Goal: Information Seeking & Learning: Learn about a topic

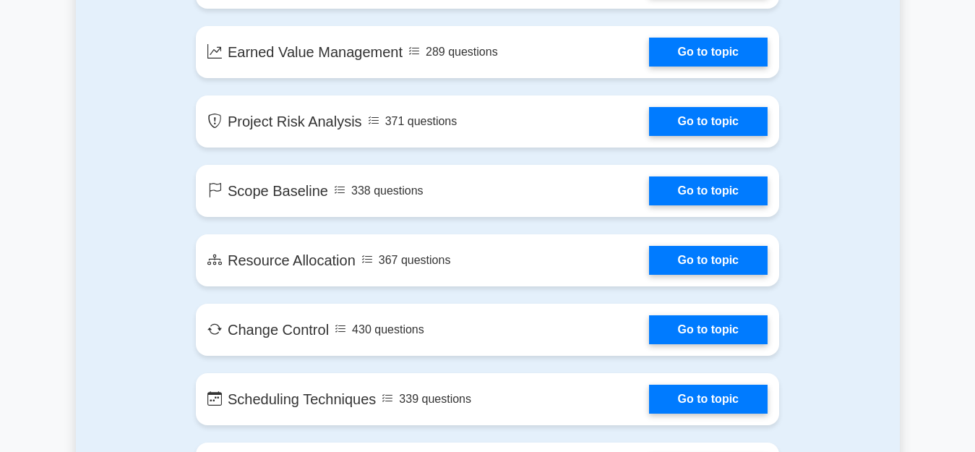
scroll to position [2097, 0]
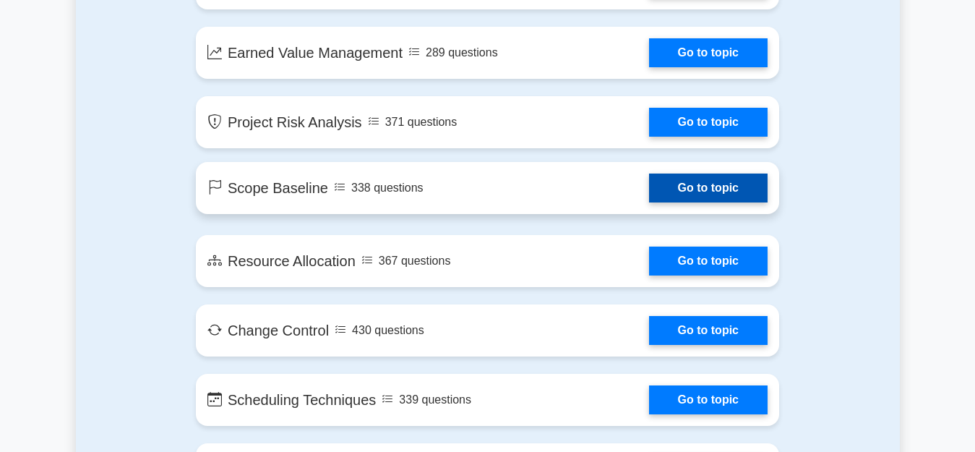
click at [663, 194] on link "Go to topic" at bounding box center [708, 188] width 119 height 29
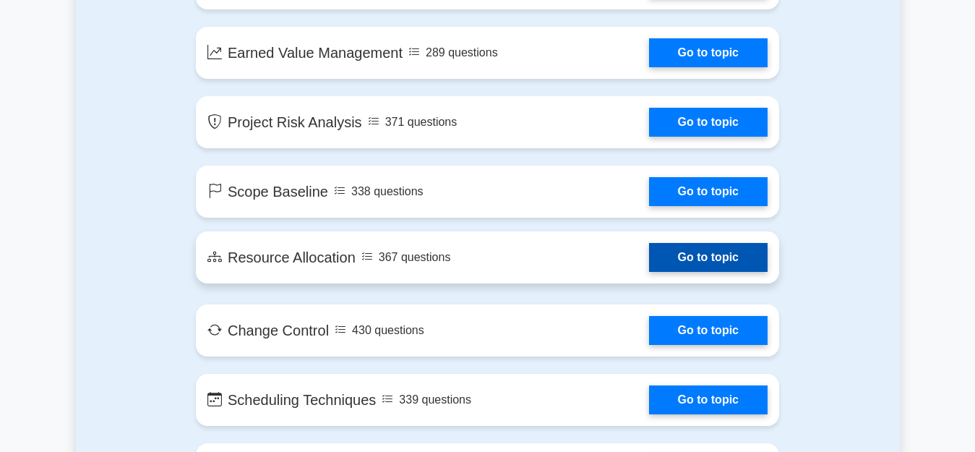
click at [696, 258] on link "Go to topic" at bounding box center [708, 257] width 119 height 29
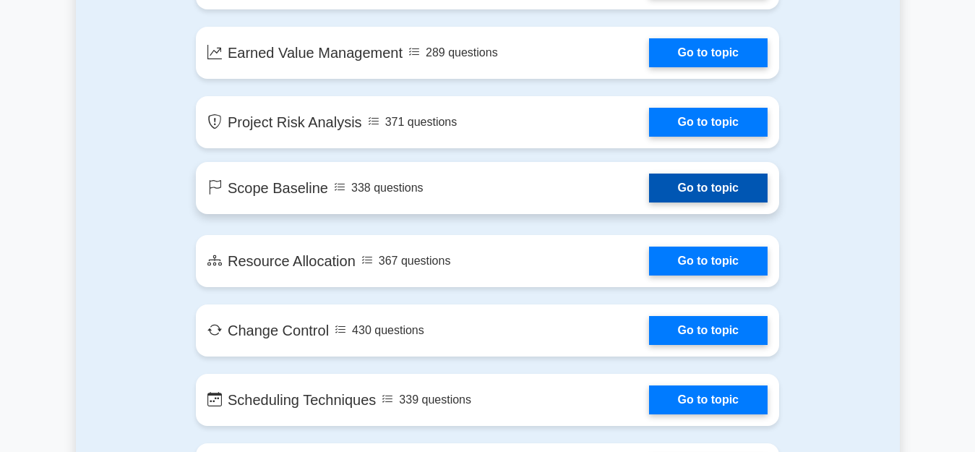
click at [688, 184] on link "Go to topic" at bounding box center [708, 188] width 119 height 29
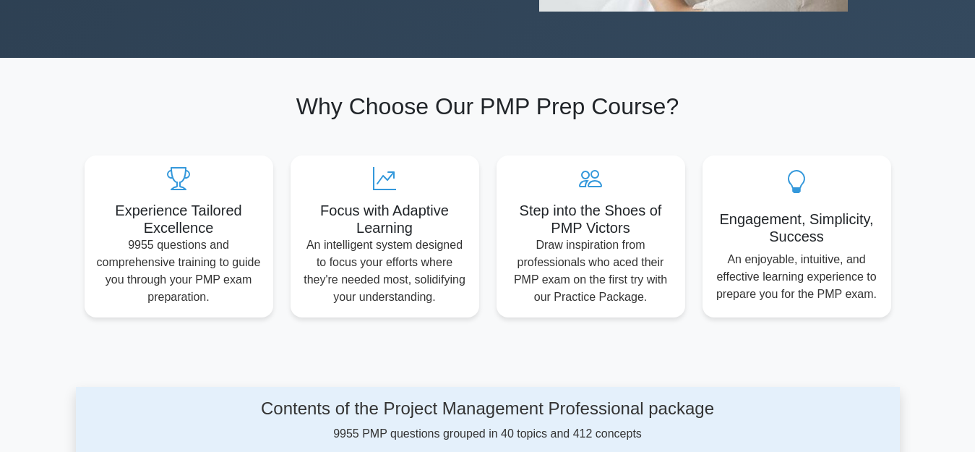
scroll to position [361, 0]
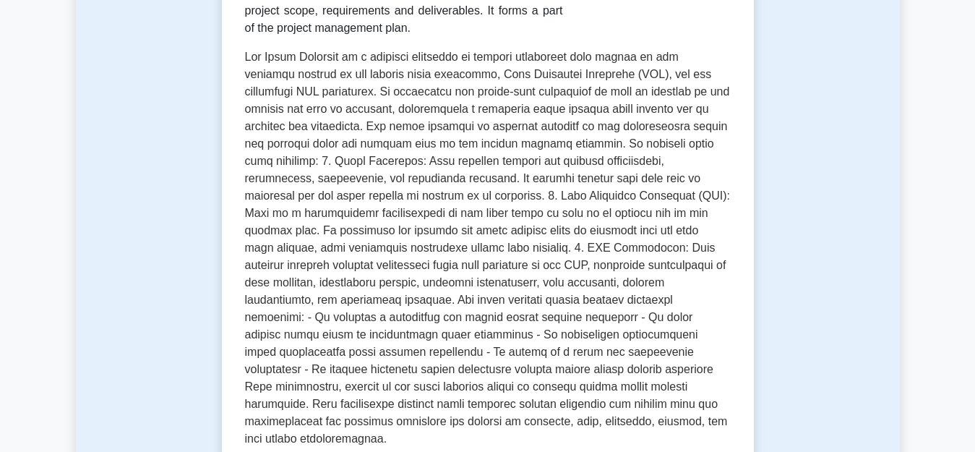
scroll to position [361, 0]
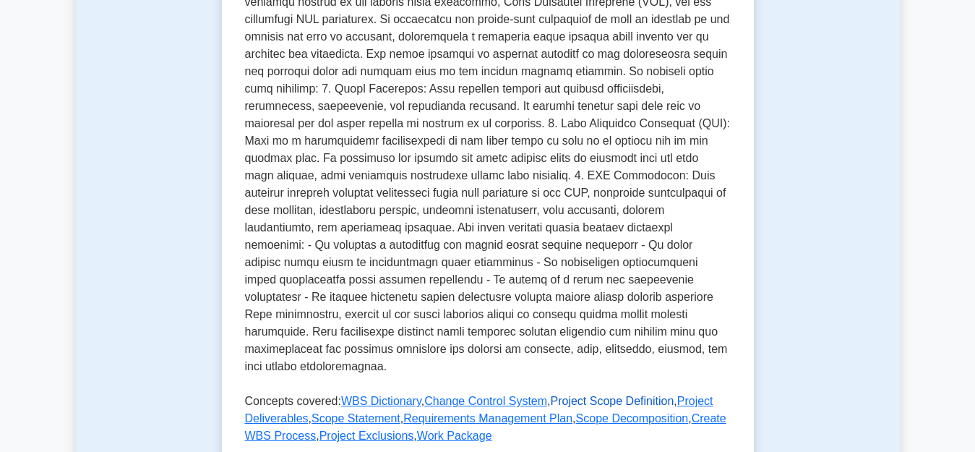
click at [567, 395] on link "Project Scope Definition" at bounding box center [613, 401] width 124 height 12
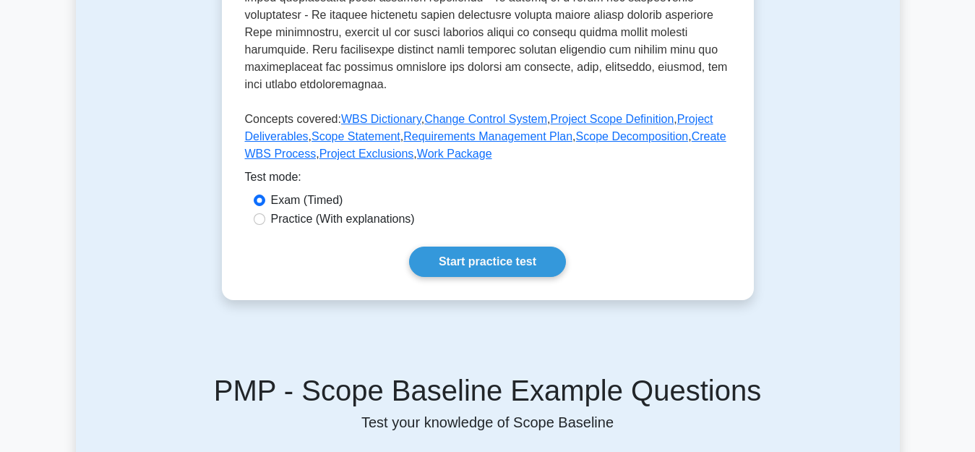
scroll to position [651, 0]
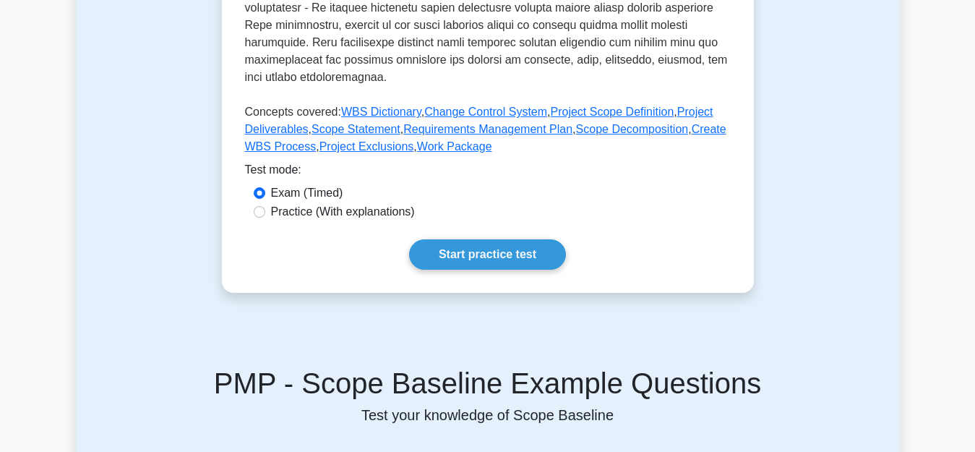
click at [327, 203] on label "Practice (With explanations)" at bounding box center [343, 211] width 144 height 17
click at [265, 206] on input "Practice (With explanations)" at bounding box center [260, 212] width 12 height 12
radio input "true"
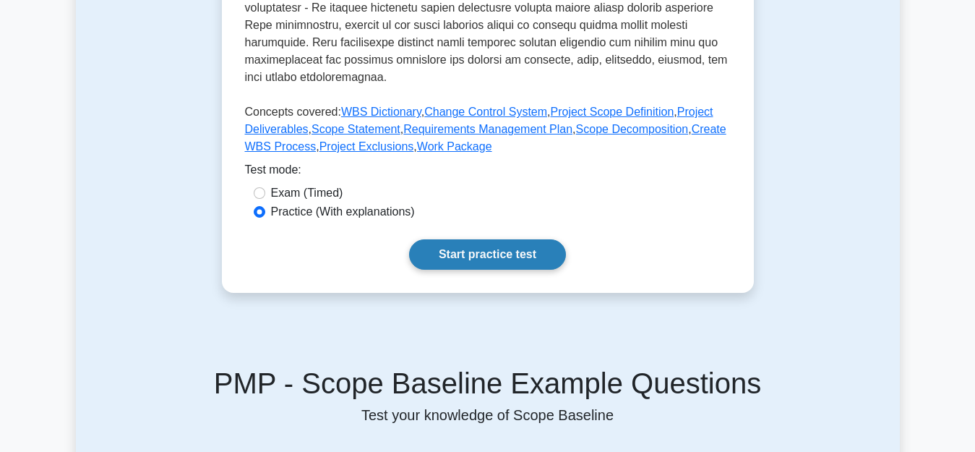
click at [462, 239] on link "Start practice test" at bounding box center [487, 254] width 157 height 30
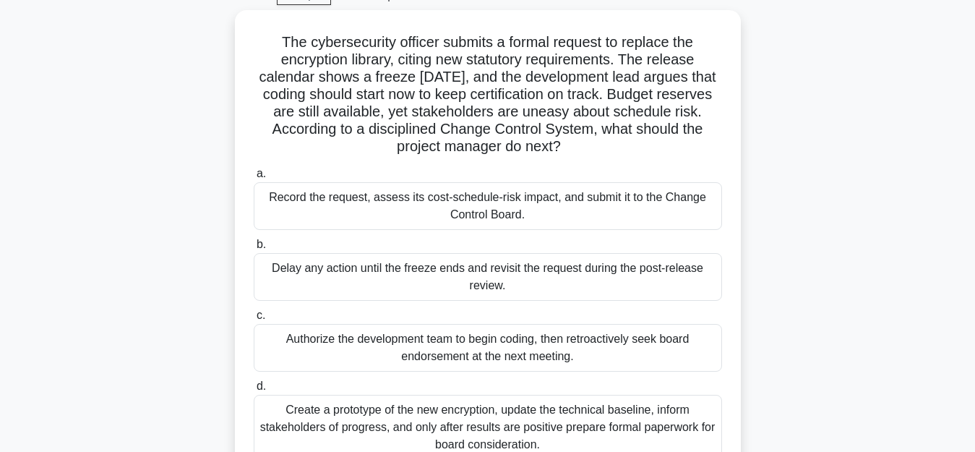
scroll to position [72, 0]
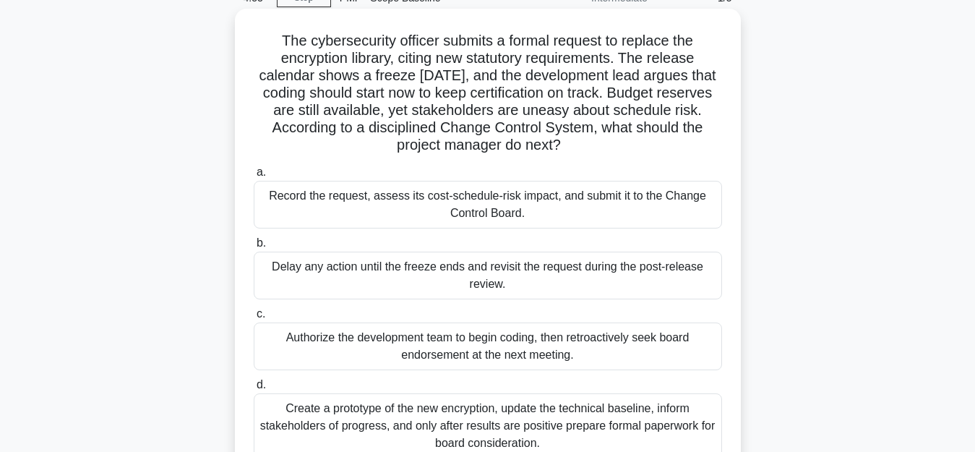
click at [479, 212] on div "Record the request, assess its cost-schedule-risk impact, and submit it to the …" at bounding box center [488, 205] width 468 height 48
click at [254, 177] on input "a. Record the request, assess its cost-schedule-risk impact, and submit it to t…" at bounding box center [254, 172] width 0 height 9
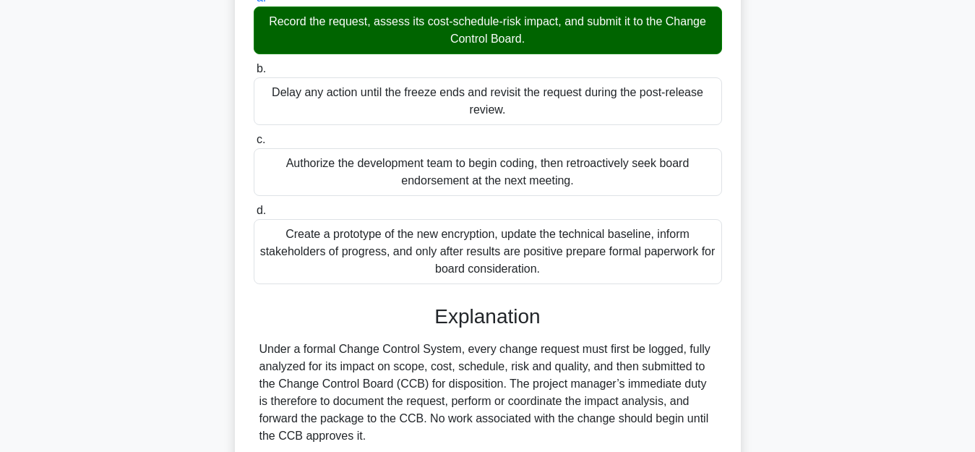
scroll to position [186, 0]
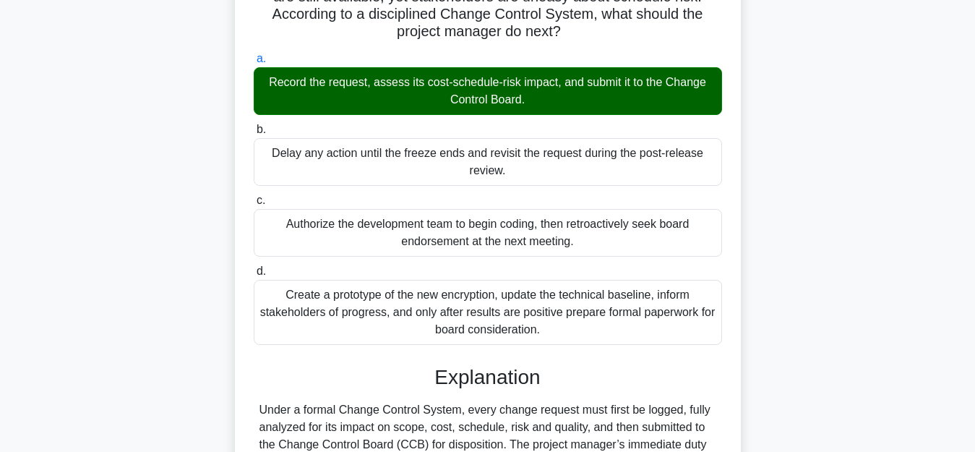
click at [424, 165] on div "Delay any action until the freeze ends and revisit the request during the post-…" at bounding box center [488, 162] width 468 height 48
click at [254, 134] on input "b. Delay any action until the freeze ends and revisit the request during the po…" at bounding box center [254, 129] width 0 height 9
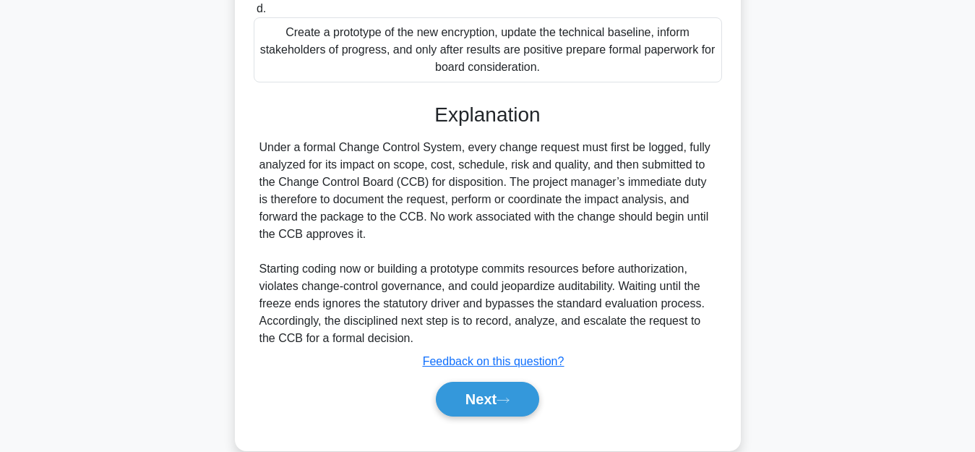
scroll to position [475, 0]
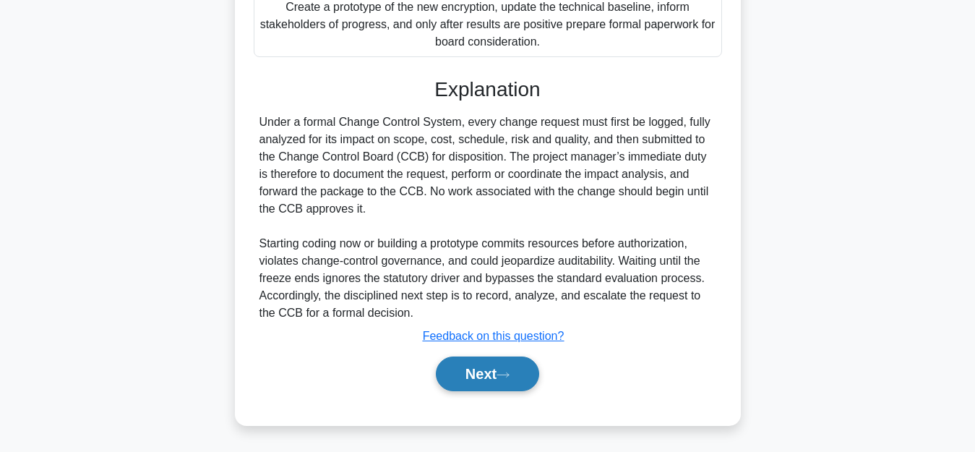
click at [488, 381] on button "Next" at bounding box center [487, 373] width 103 height 35
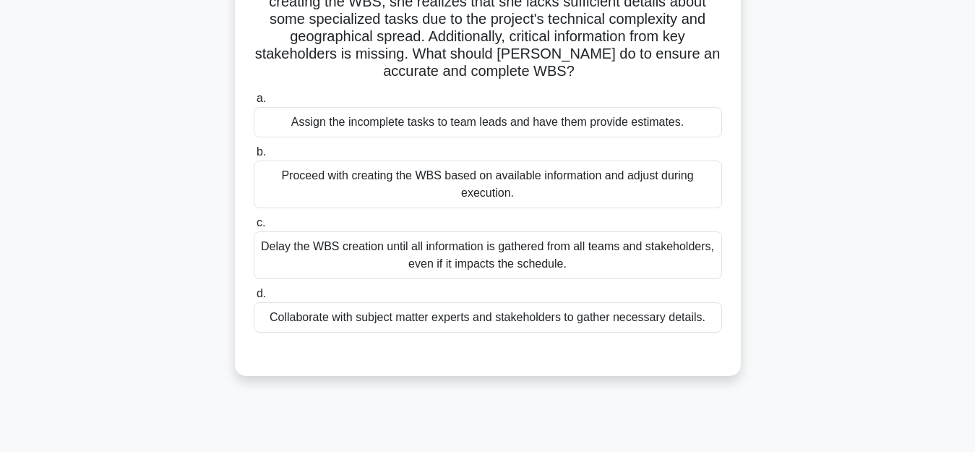
scroll to position [112, 0]
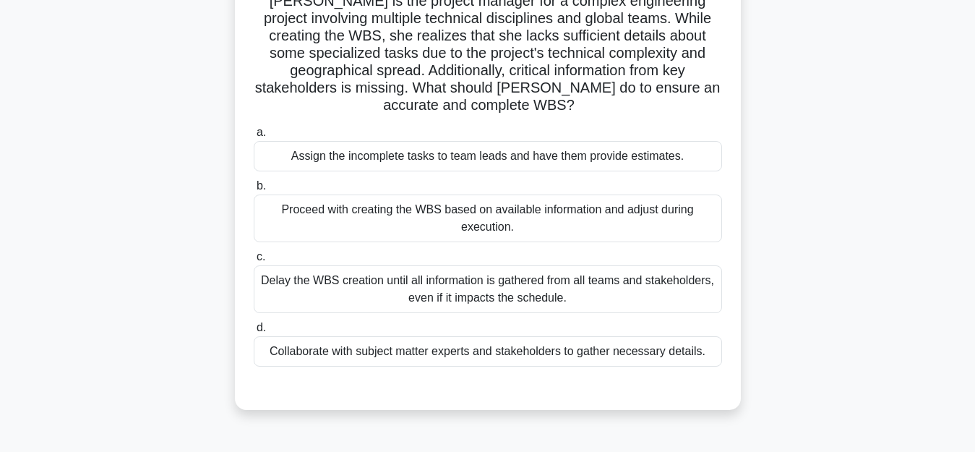
click at [367, 222] on div "Proceed with creating the WBS based on available information and adjust during …" at bounding box center [488, 218] width 468 height 48
click at [254, 191] on input "b. Proceed with creating the WBS based on available information and adjust duri…" at bounding box center [254, 185] width 0 height 9
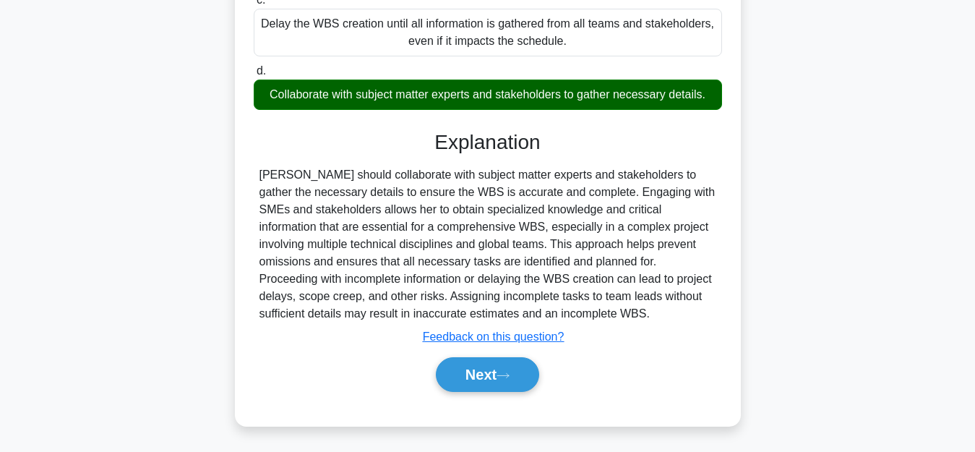
scroll to position [372, 0]
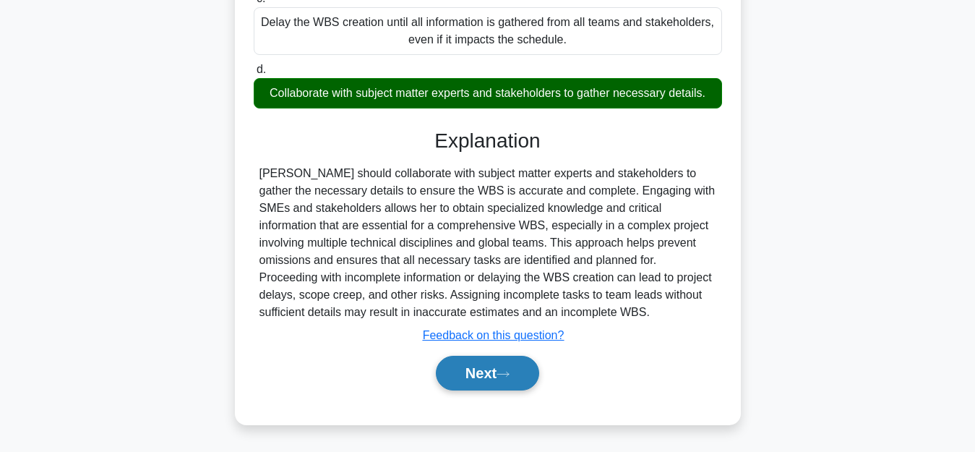
click at [481, 374] on button "Next" at bounding box center [487, 373] width 103 height 35
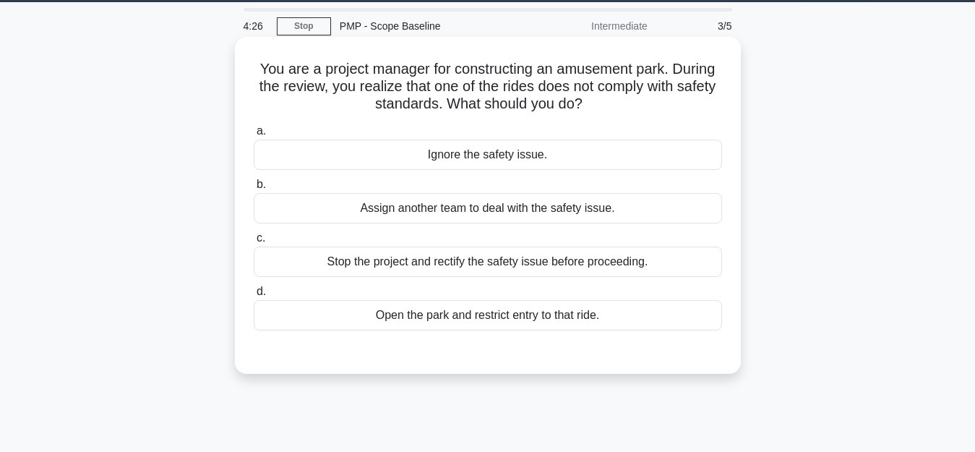
scroll to position [40, 0]
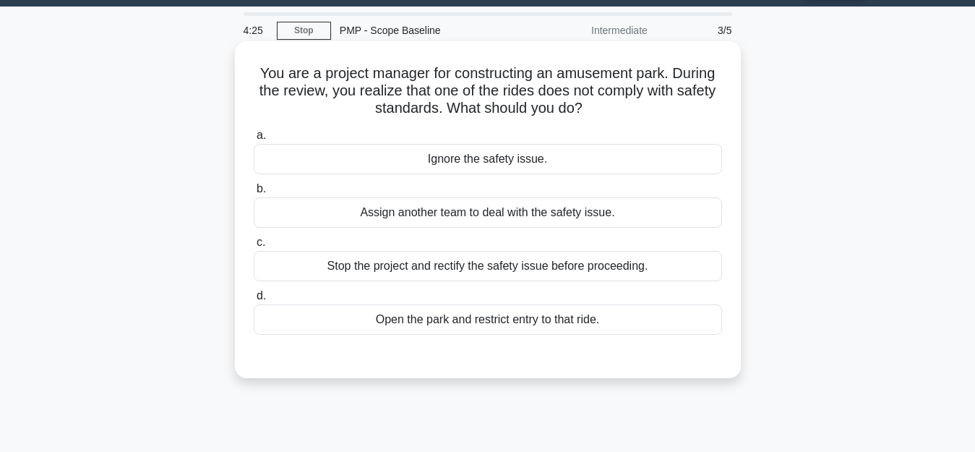
click at [390, 263] on div "Stop the project and rectify the safety issue before proceeding." at bounding box center [488, 266] width 468 height 30
click at [254, 247] on input "c. Stop the project and rectify the safety issue before proceeding." at bounding box center [254, 242] width 0 height 9
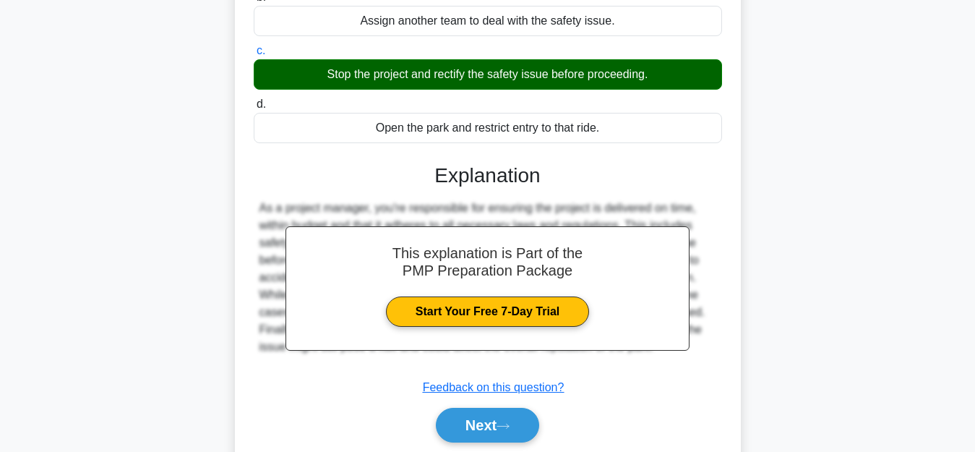
scroll to position [257, 0]
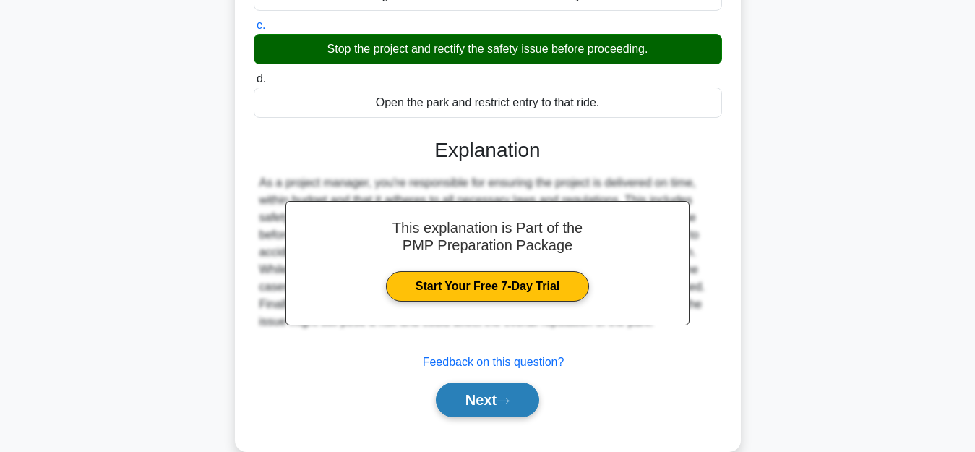
click at [476, 406] on button "Next" at bounding box center [487, 399] width 103 height 35
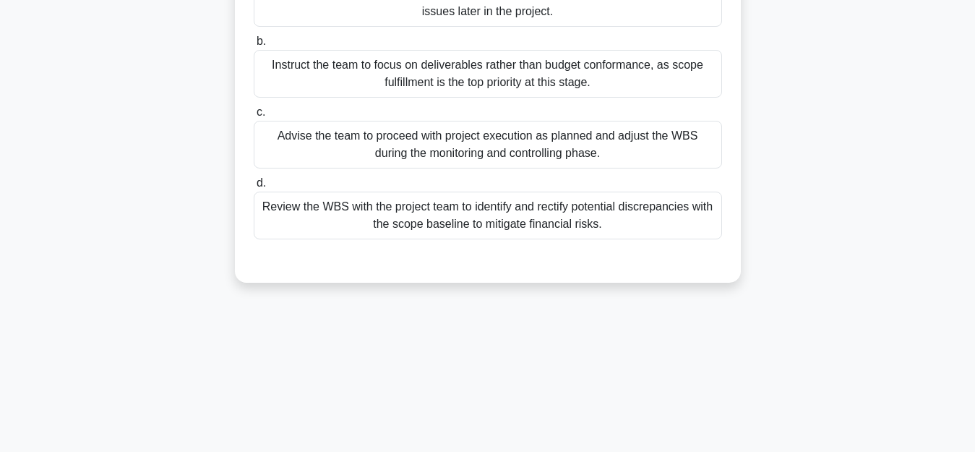
click at [307, 69] on div "Instruct the team to focus on deliverables rather than budget conformance, as s…" at bounding box center [488, 74] width 468 height 48
click at [254, 46] on input "b. Instruct the team to focus on deliverables rather than budget conformance, a…" at bounding box center [254, 41] width 0 height 9
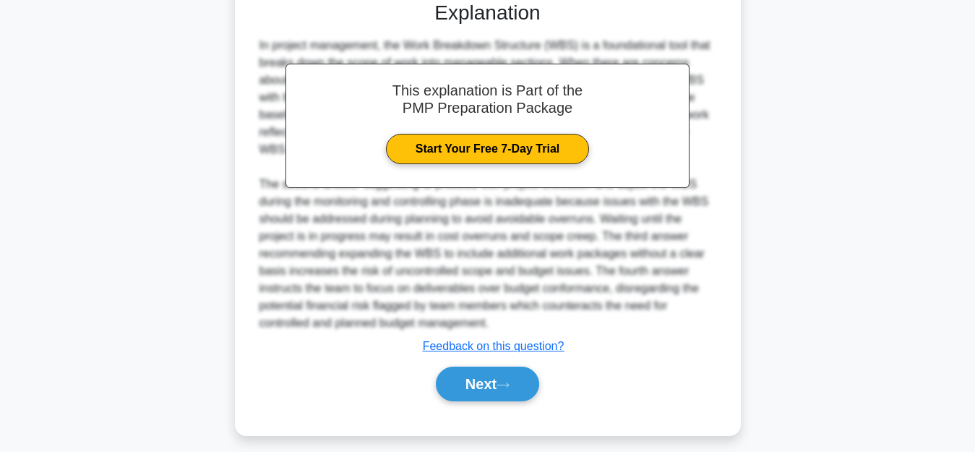
scroll to position [529, 0]
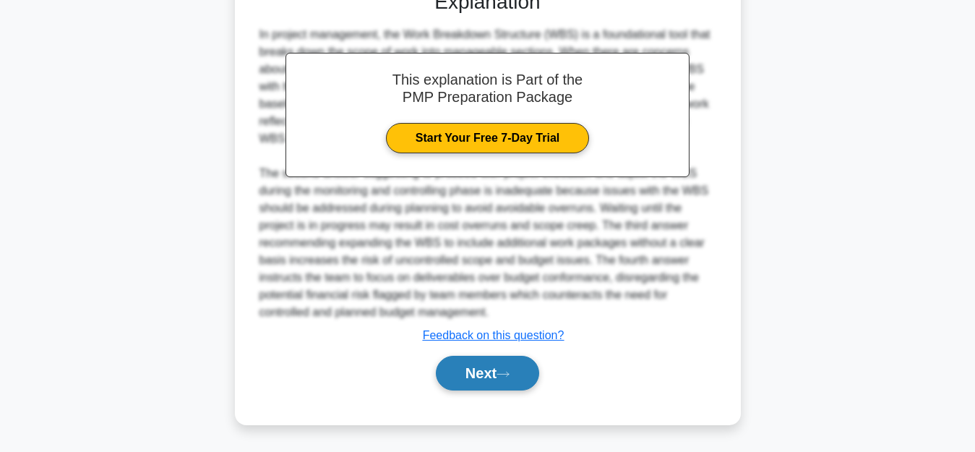
click at [464, 375] on button "Next" at bounding box center [487, 373] width 103 height 35
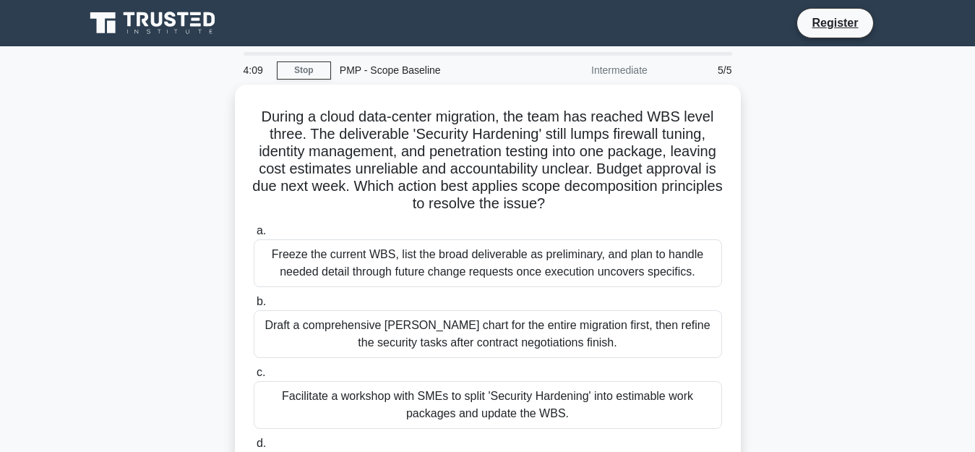
scroll to position [217, 0]
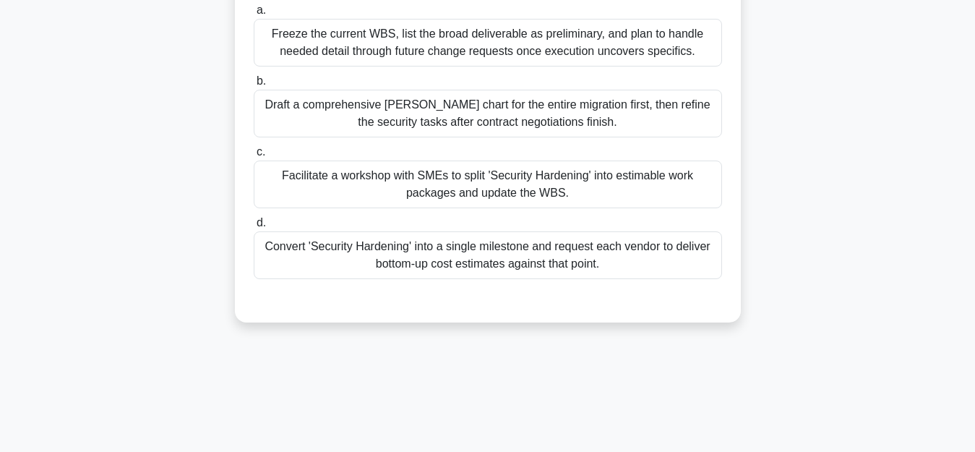
click at [318, 108] on div "Draft a comprehensive Gantt chart for the entire migration first, then refine t…" at bounding box center [488, 114] width 468 height 48
click at [254, 86] on input "b. Draft a comprehensive Gantt chart for the entire migration first, then refin…" at bounding box center [254, 81] width 0 height 9
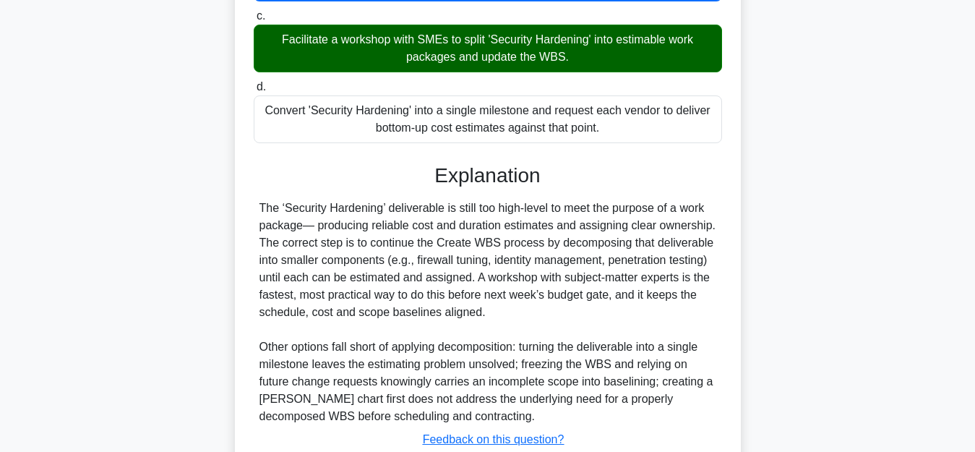
scroll to position [459, 0]
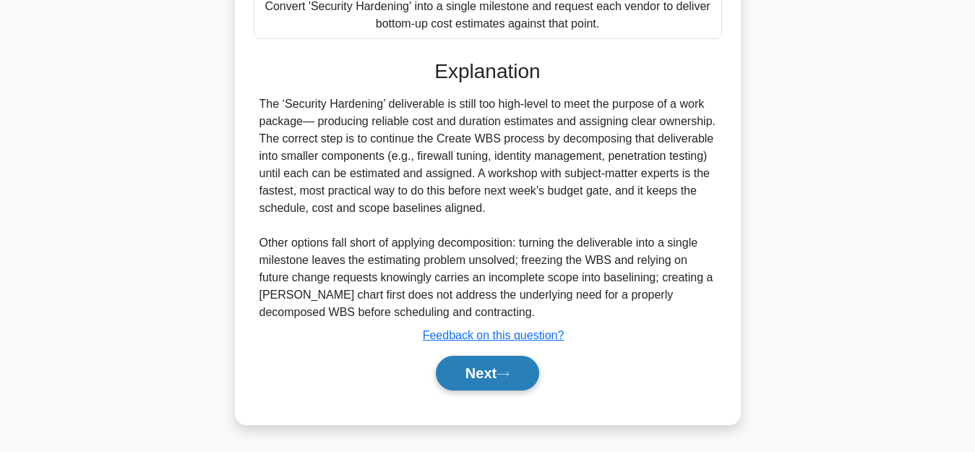
click at [468, 380] on button "Next" at bounding box center [487, 373] width 103 height 35
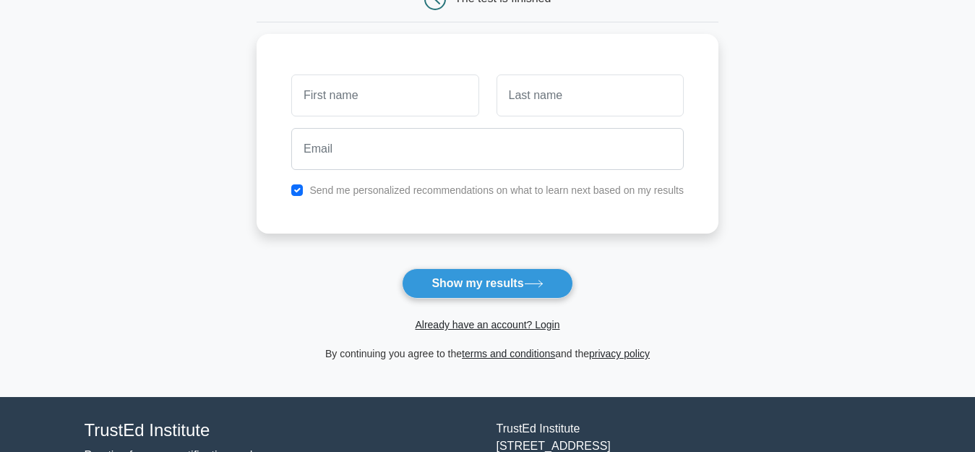
scroll to position [217, 0]
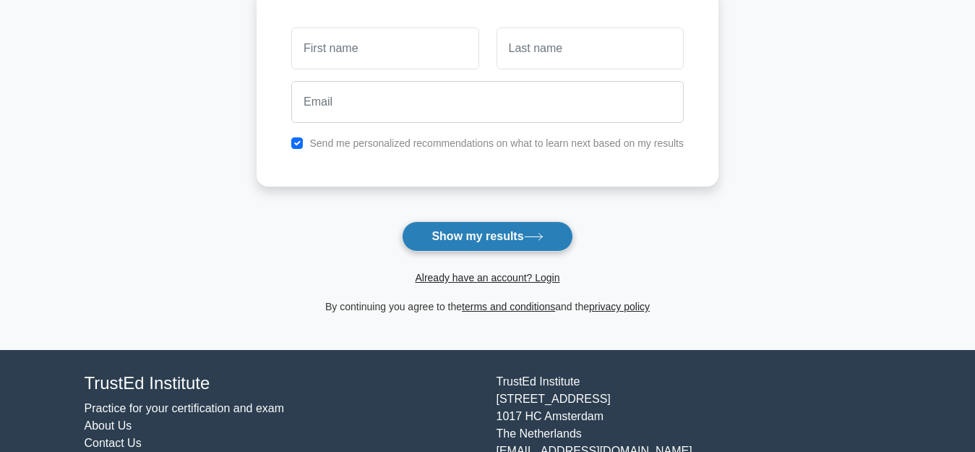
click at [482, 243] on button "Show my results" at bounding box center [487, 236] width 171 height 30
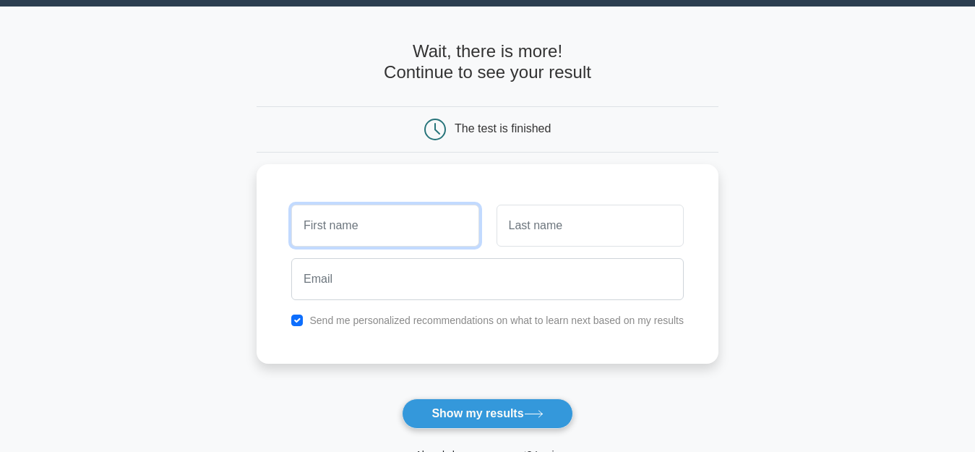
scroll to position [0, 0]
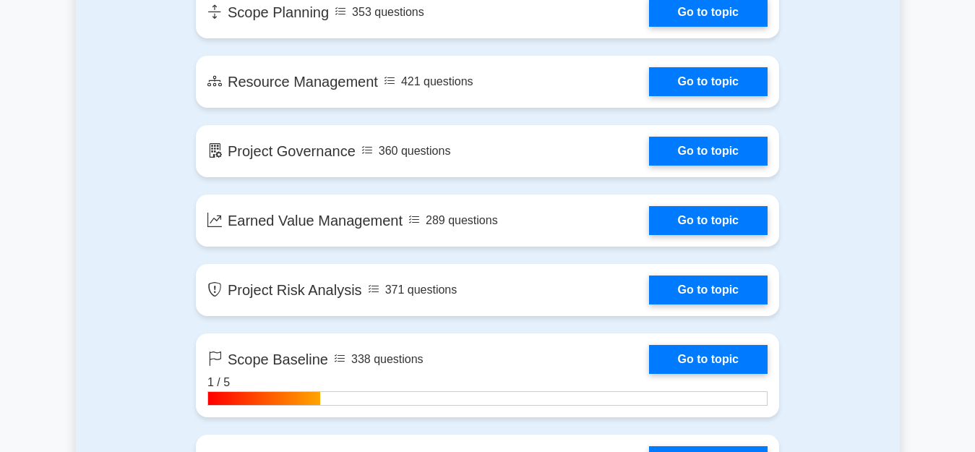
scroll to position [1952, 0]
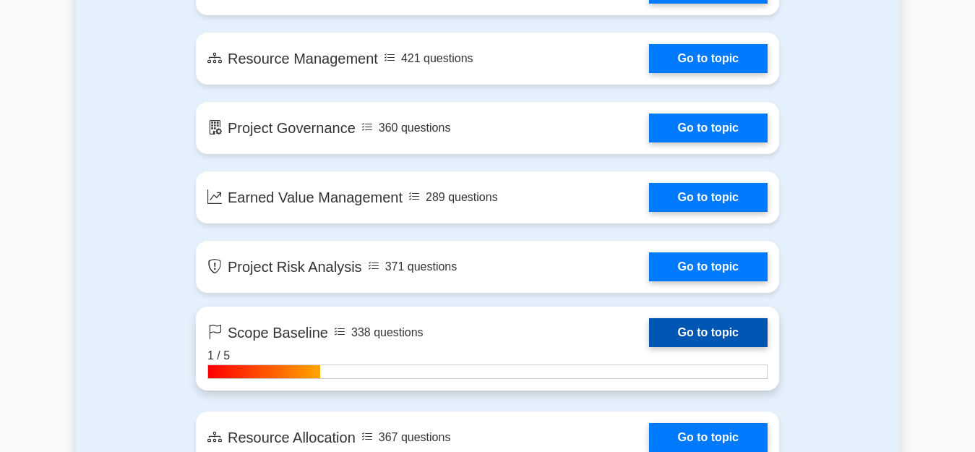
click at [707, 334] on link "Go to topic" at bounding box center [708, 332] width 119 height 29
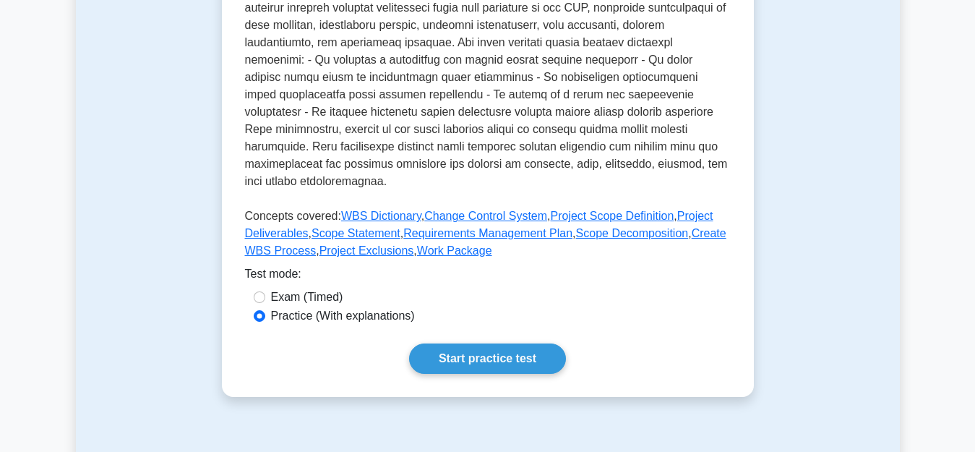
scroll to position [578, 0]
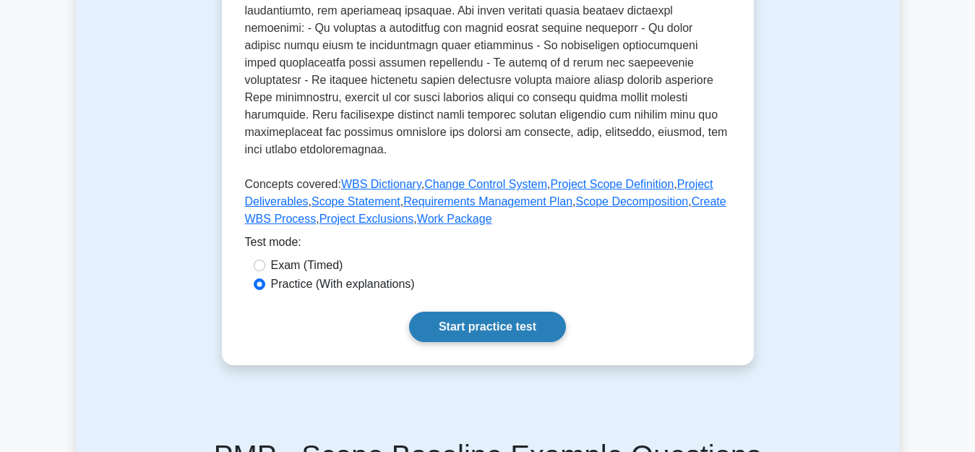
click at [487, 312] on link "Start practice test" at bounding box center [487, 327] width 157 height 30
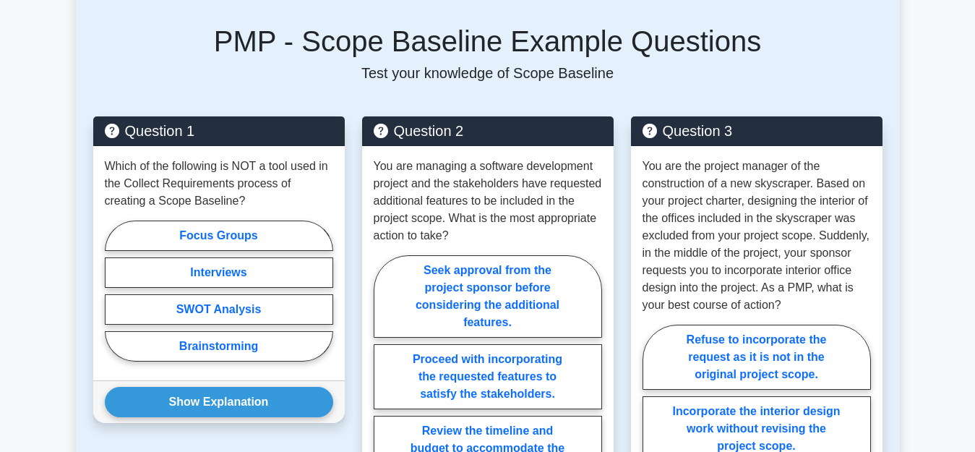
scroll to position [1012, 0]
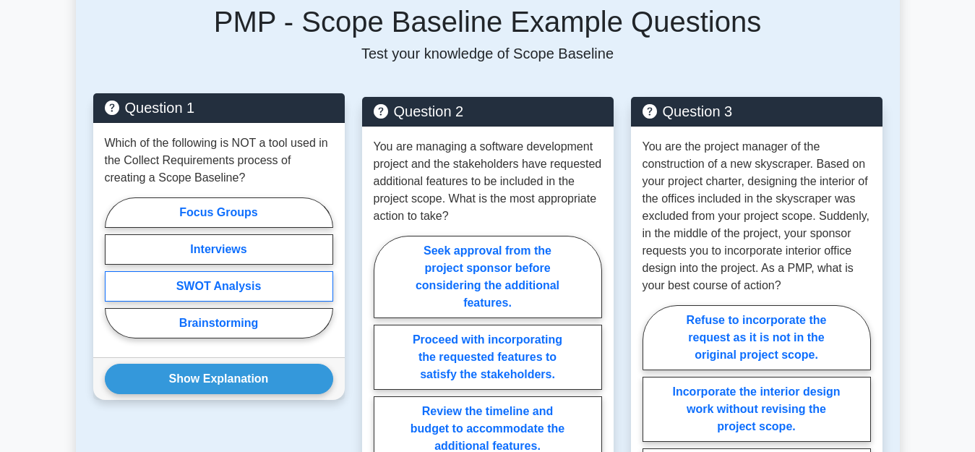
click at [258, 271] on label "SWOT Analysis" at bounding box center [219, 286] width 228 height 30
click at [114, 270] on input "SWOT Analysis" at bounding box center [109, 272] width 9 height 9
radio input "true"
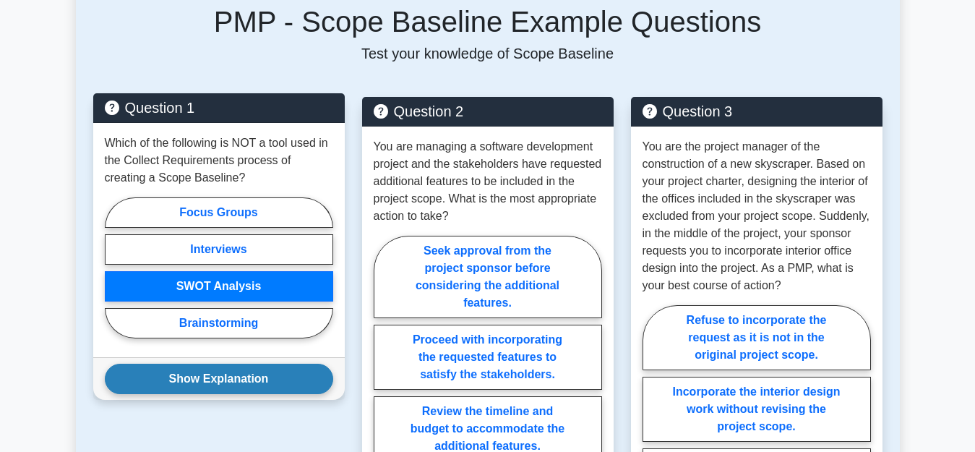
click at [253, 364] on button "Show Explanation" at bounding box center [219, 379] width 228 height 30
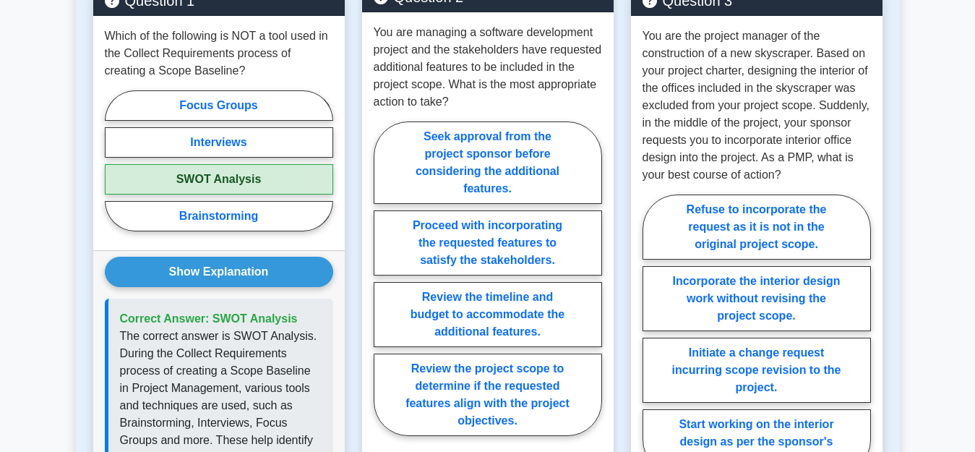
scroll to position [1084, 0]
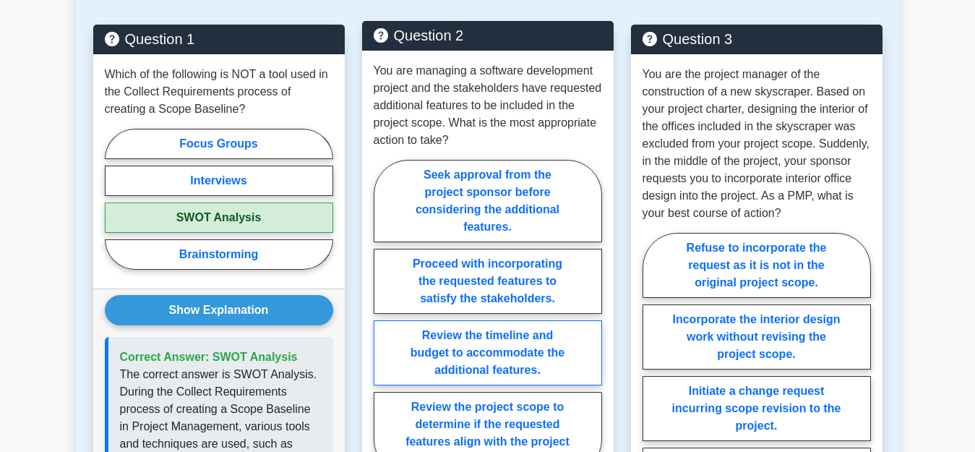
click at [483, 341] on label "Review the timeline and budget to accommodate the additional features." at bounding box center [488, 352] width 228 height 65
click at [383, 326] on input "Review the timeline and budget to accommodate the additional features." at bounding box center [378, 321] width 9 height 9
radio input "true"
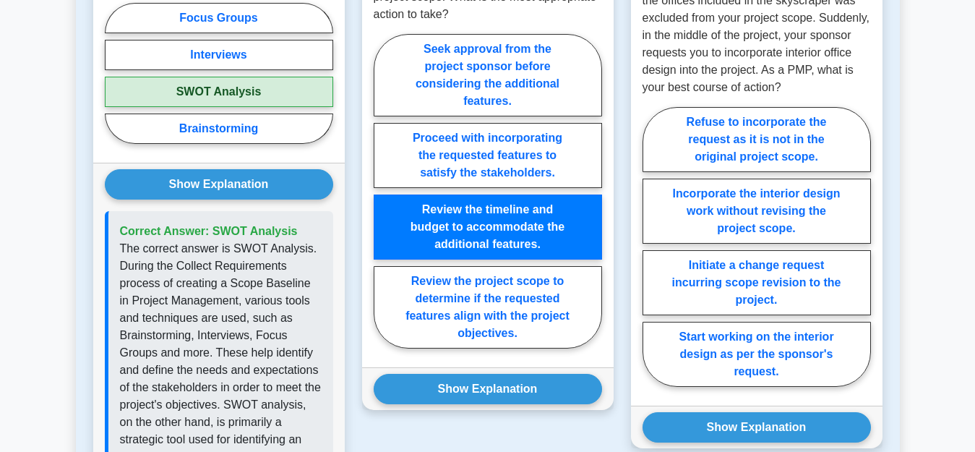
scroll to position [1229, 0]
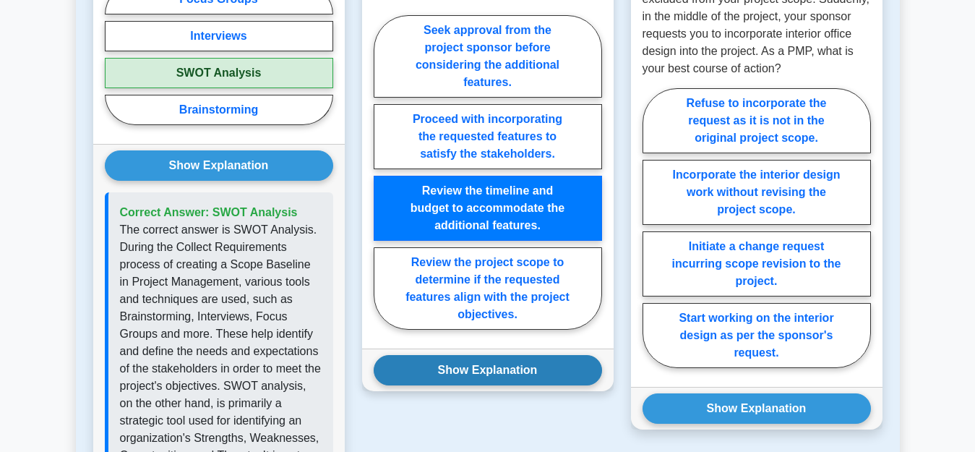
click at [485, 355] on button "Show Explanation" at bounding box center [488, 370] width 228 height 30
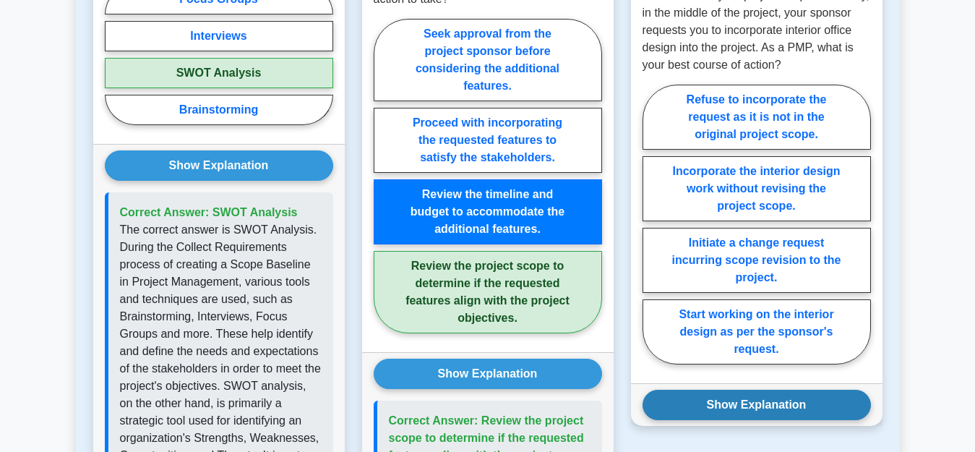
click at [709, 390] on button "Show Explanation" at bounding box center [757, 405] width 228 height 30
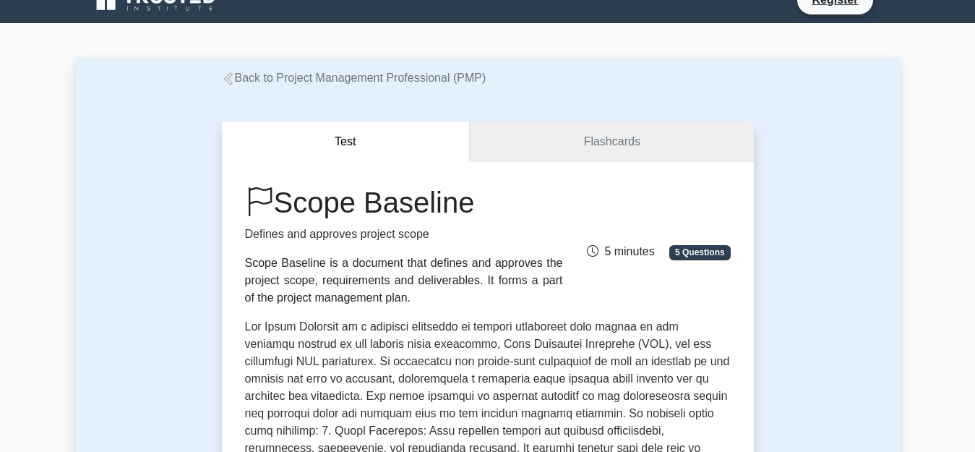
scroll to position [0, 0]
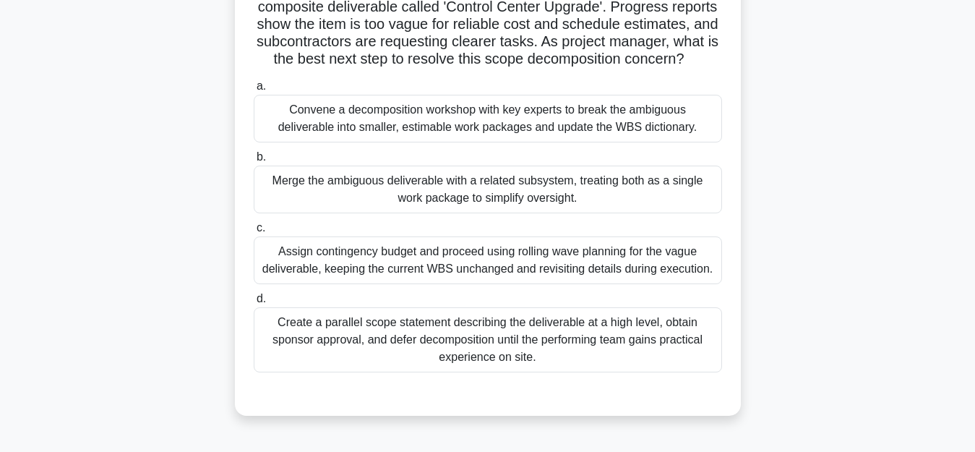
scroll to position [145, 0]
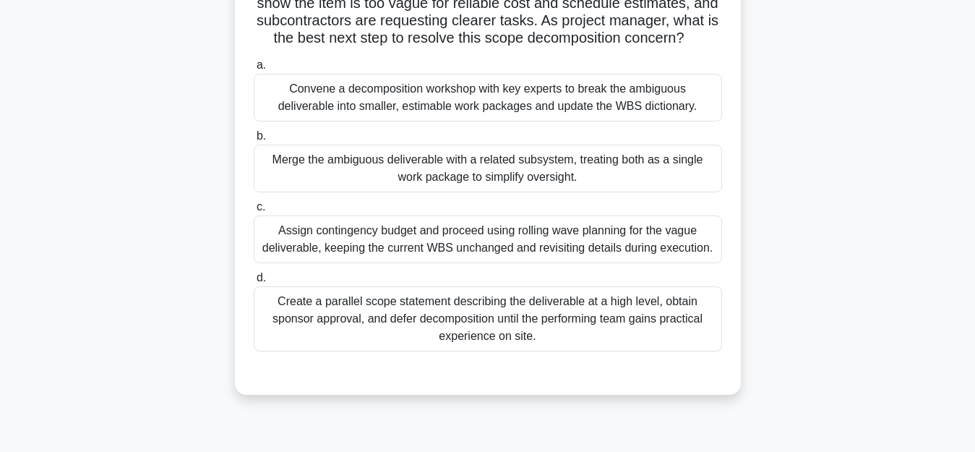
click at [461, 186] on div "Merge the ambiguous deliverable with a related subsystem, treating both as a si…" at bounding box center [488, 169] width 468 height 48
click at [254, 141] on input "b. Merge the ambiguous deliverable with a related subsystem, treating both as a…" at bounding box center [254, 136] width 0 height 9
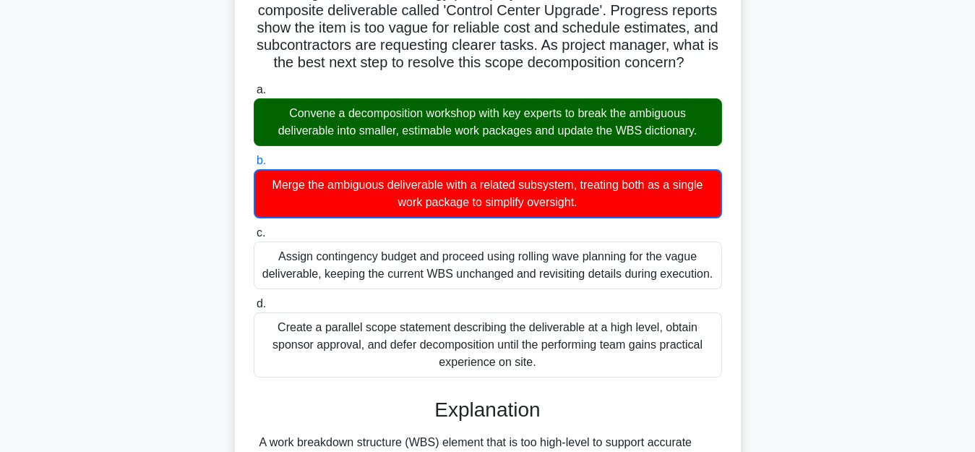
scroll to position [0, 0]
